Goal: Find specific page/section: Find specific page/section

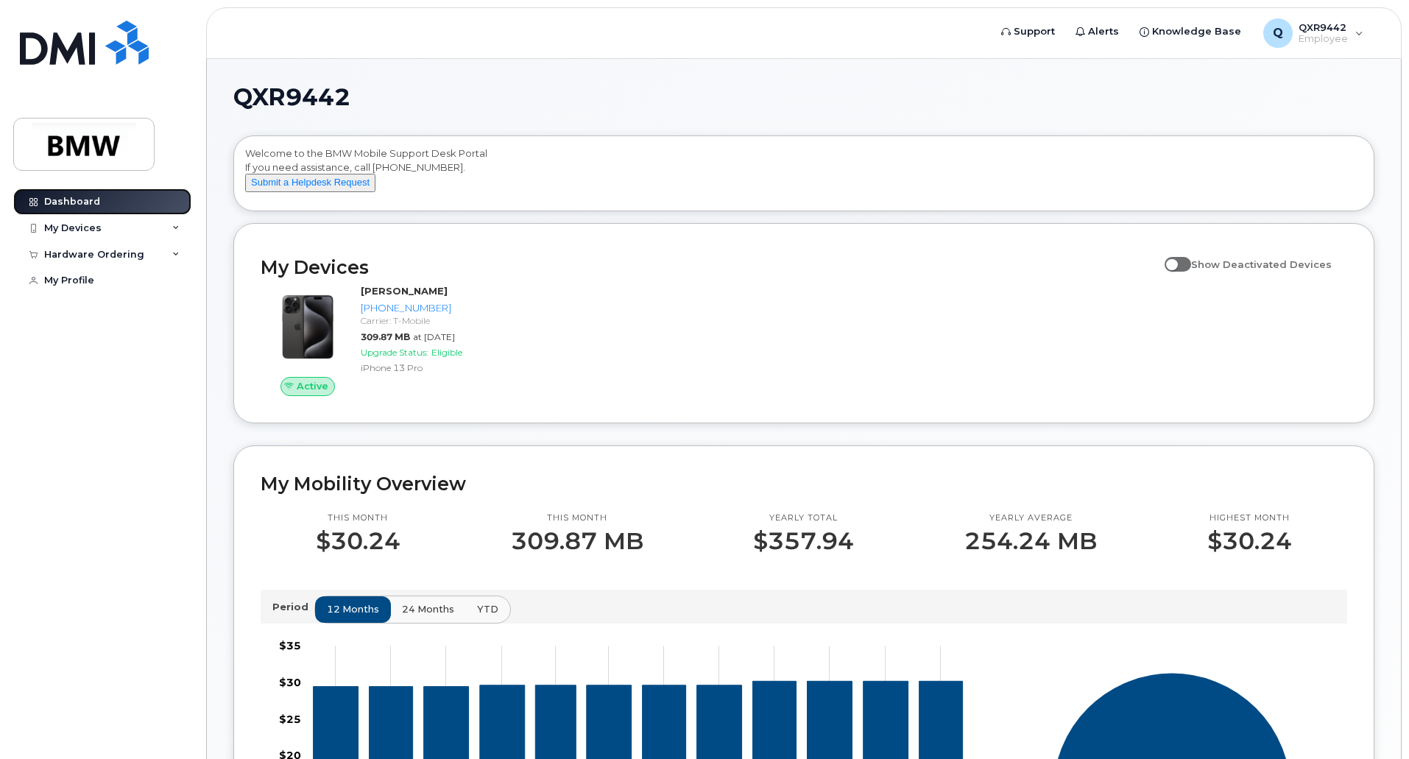
click at [46, 202] on div "Dashboard" at bounding box center [72, 202] width 56 height 12
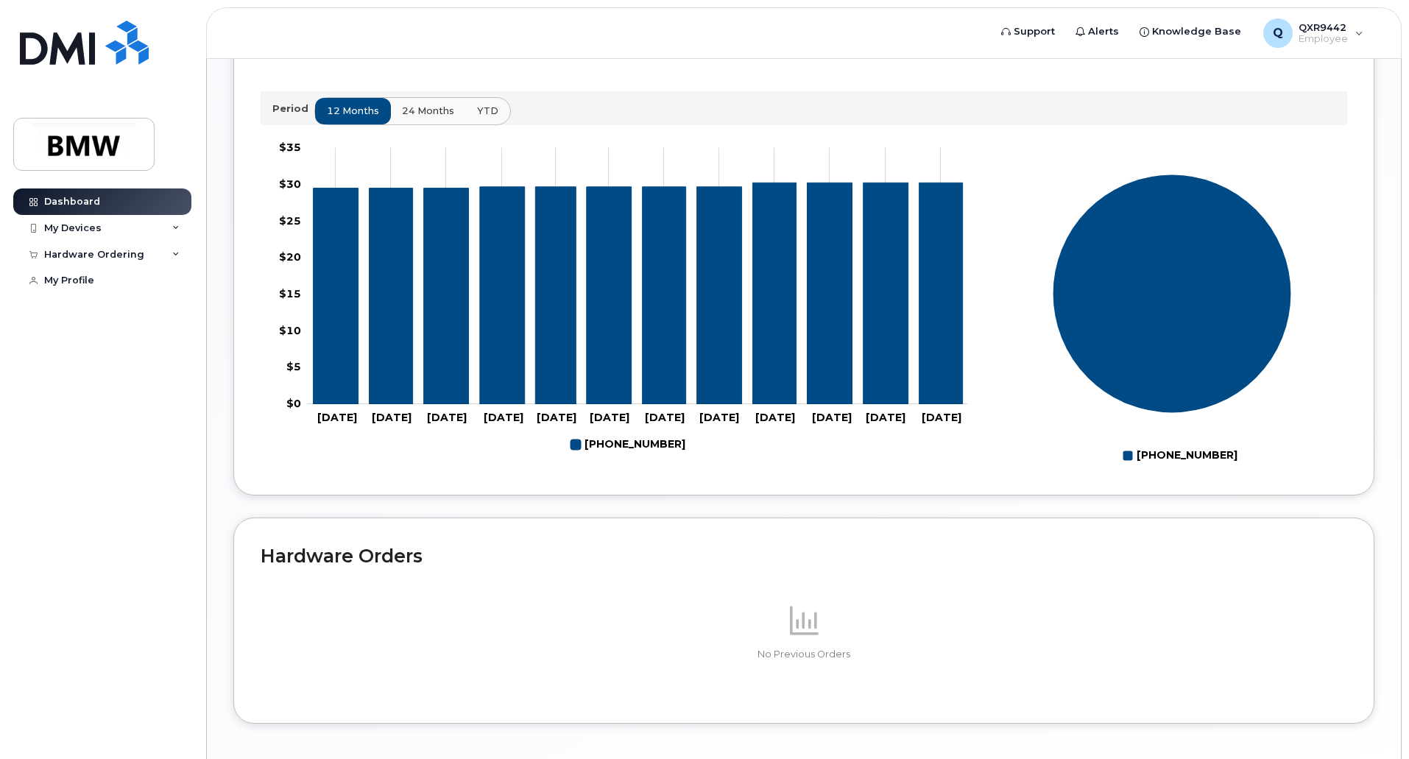
scroll to position [572, 0]
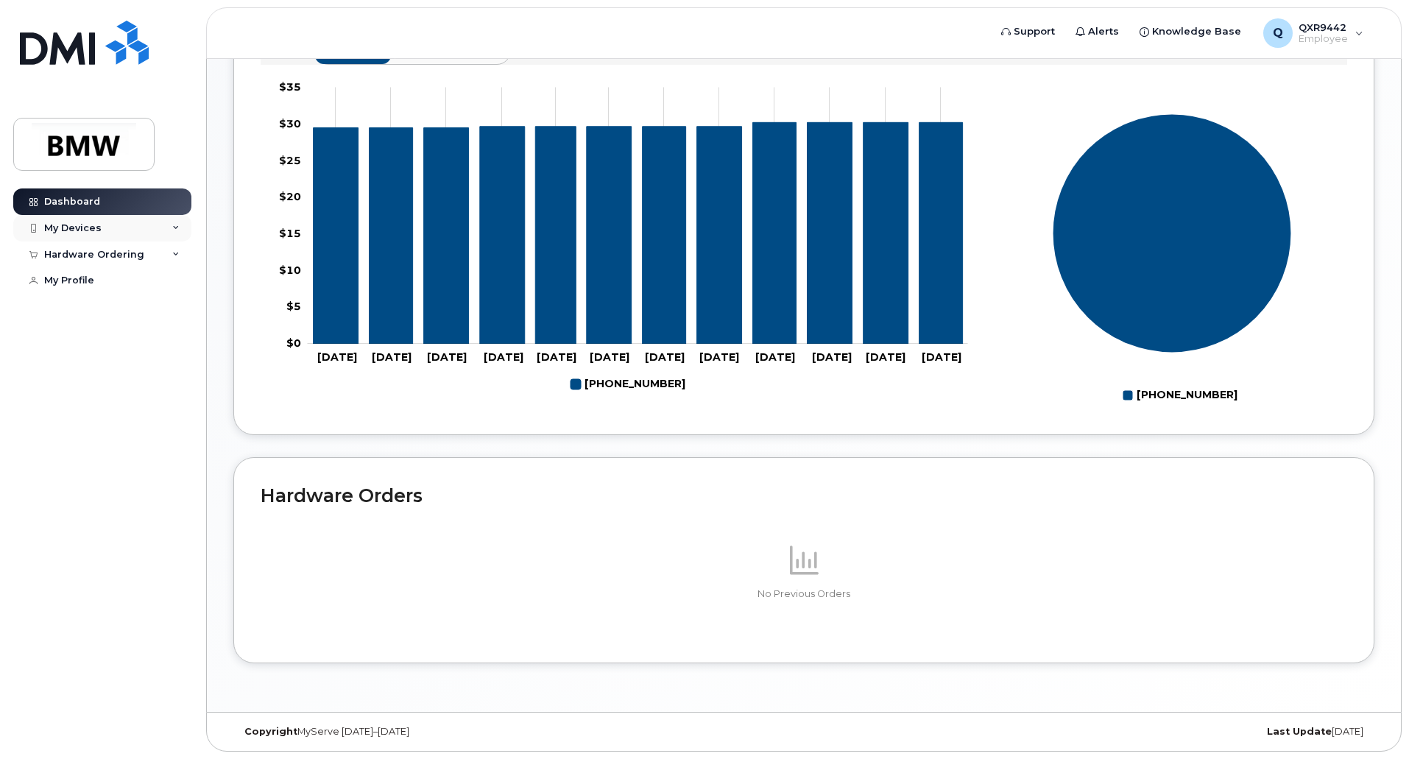
click at [63, 226] on div "My Devices" at bounding box center [72, 228] width 57 height 12
